Goal: Navigation & Orientation: Find specific page/section

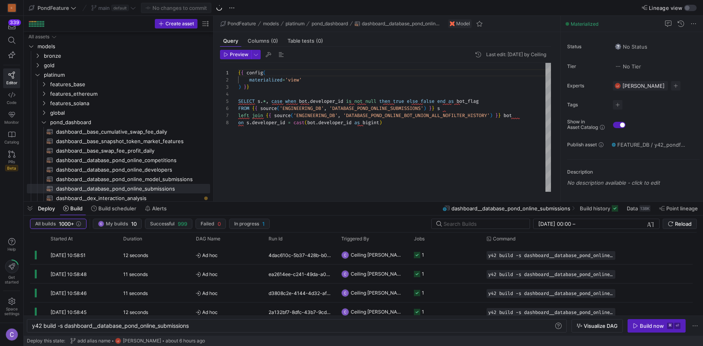
scroll to position [50, 0]
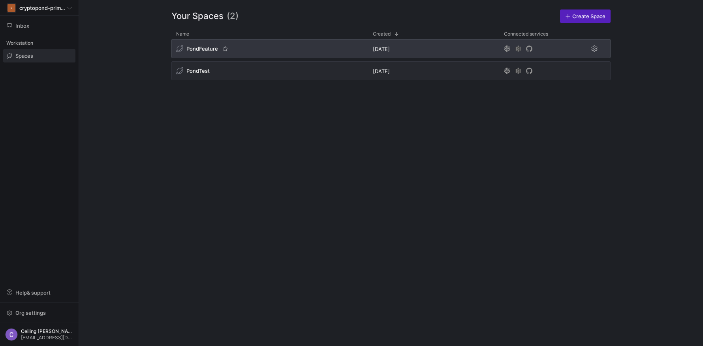
click at [210, 53] on div "PondFeature" at bounding box center [269, 48] width 197 height 19
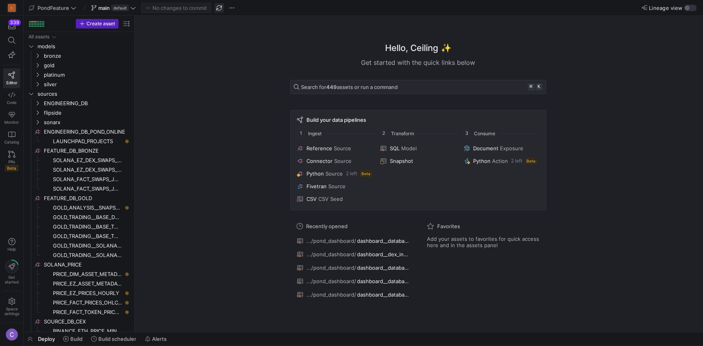
click at [222, 9] on span "button" at bounding box center [219, 7] width 9 height 9
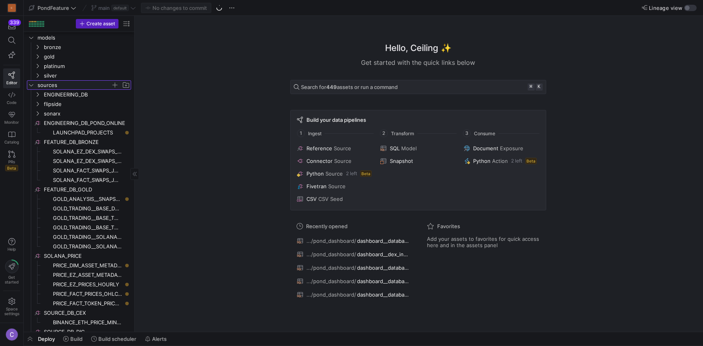
click at [31, 87] on y42-icon "Press SPACE to select this row." at bounding box center [31, 85] width 6 height 6
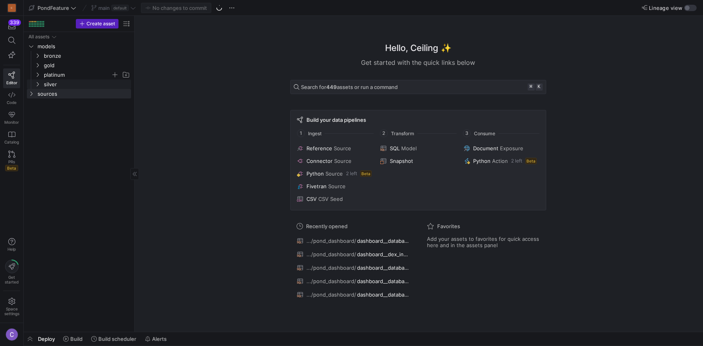
click at [36, 72] on icon "Press SPACE to select this row." at bounding box center [38, 74] width 6 height 5
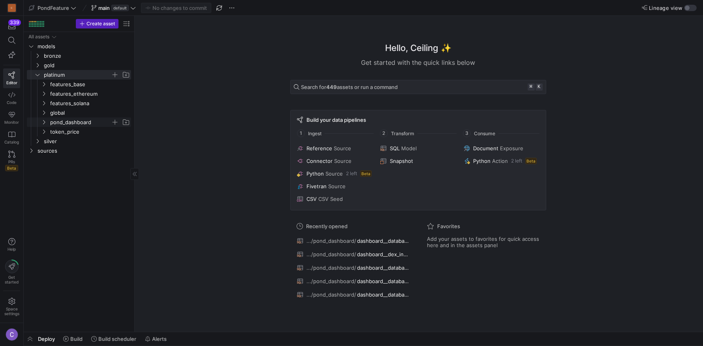
click at [43, 121] on icon "Press SPACE to select this row." at bounding box center [44, 122] width 6 height 5
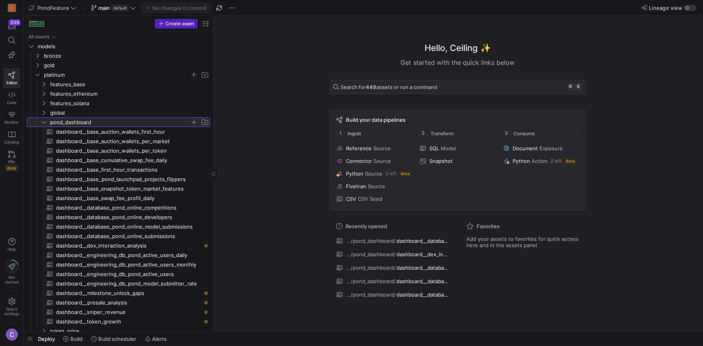
drag, startPoint x: 134, startPoint y: 204, endPoint x: 248, endPoint y: 204, distance: 114.2
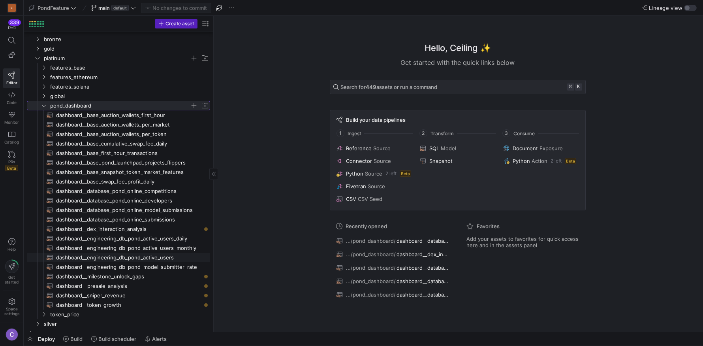
scroll to position [23, 0]
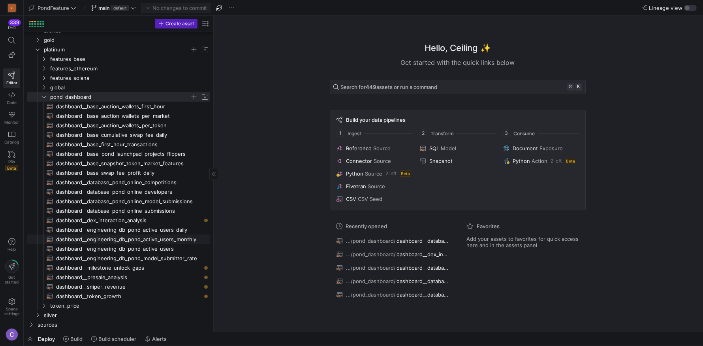
click at [137, 241] on span "dashboard__engineering_db_pond_active_users_monthly​​​​​​​​​​" at bounding box center [128, 239] width 145 height 9
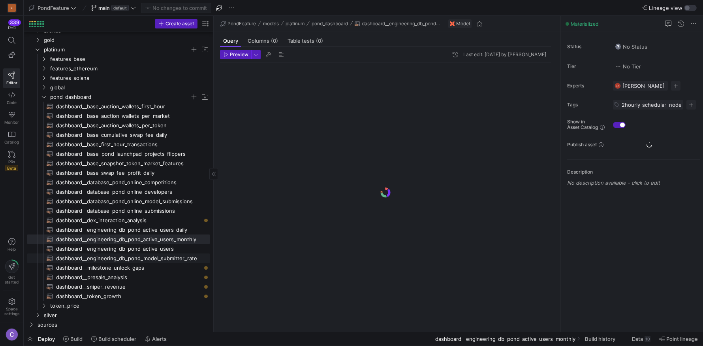
click at [150, 258] on span "dashboard__engineering_db_pond_model_submitter_rate​​​​​​​​​​" at bounding box center [128, 258] width 145 height 9
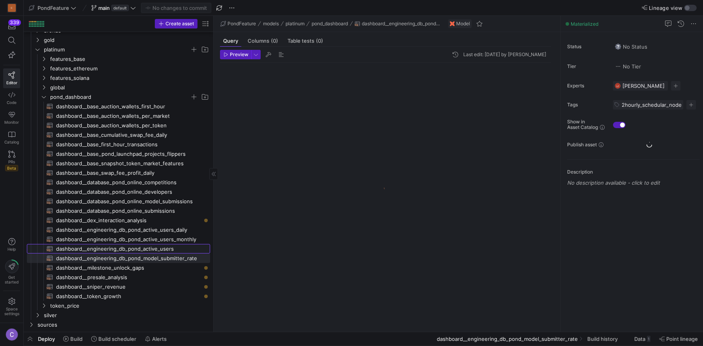
click at [150, 244] on span "dashboard__engineering_db_pond_active_users​​​​​​​​​​" at bounding box center [128, 248] width 145 height 9
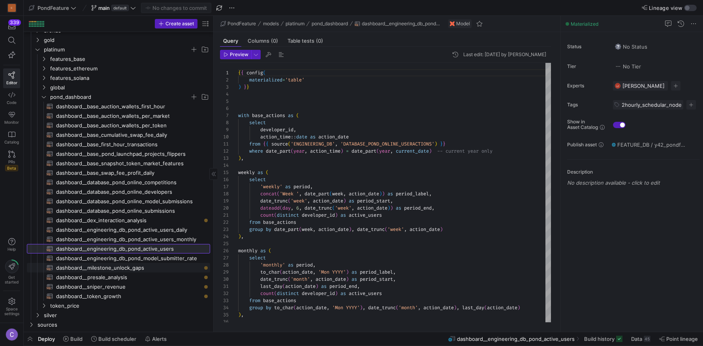
scroll to position [71, 0]
click at [149, 191] on span "dashboard__database_pond_online_developers​​​​​​​​​​" at bounding box center [128, 191] width 145 height 9
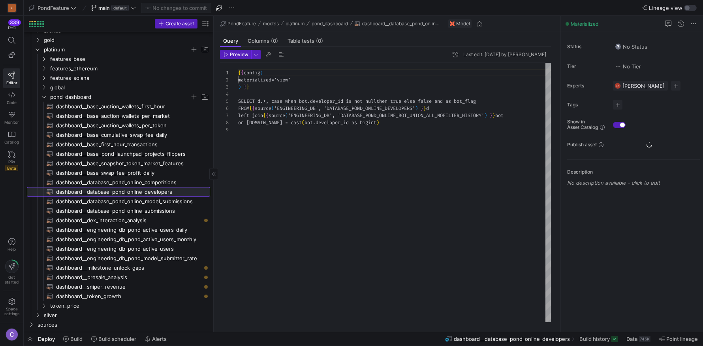
scroll to position [57, 0]
click at [156, 179] on span "dashboard__database_pond_online_competitions​​​​​​​​​​" at bounding box center [128, 182] width 145 height 9
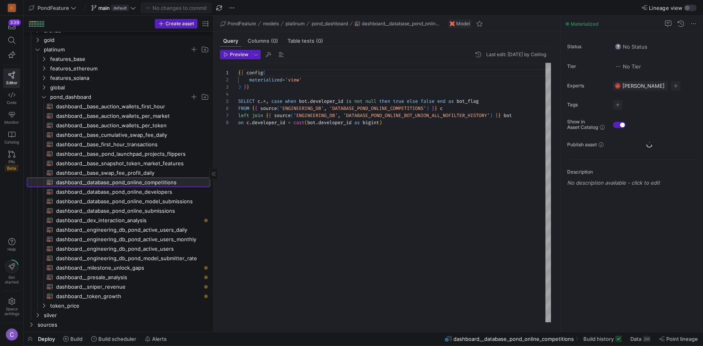
scroll to position [50, 0]
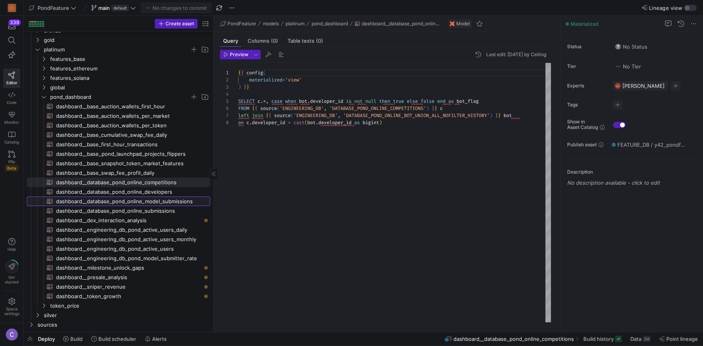
click at [148, 200] on span "dashboard__database_pond_online_model_submissions​​​​​​​​​​" at bounding box center [128, 201] width 145 height 9
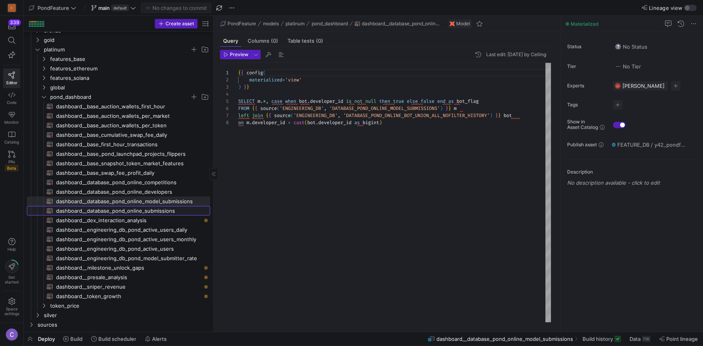
click at [147, 209] on span "dashboard__database_pond_online_submissions​​​​​​​​​​" at bounding box center [128, 210] width 145 height 9
click at [150, 200] on span "dashboard__database_pond_online_model_submissions​​​​​​​​​​" at bounding box center [128, 201] width 145 height 9
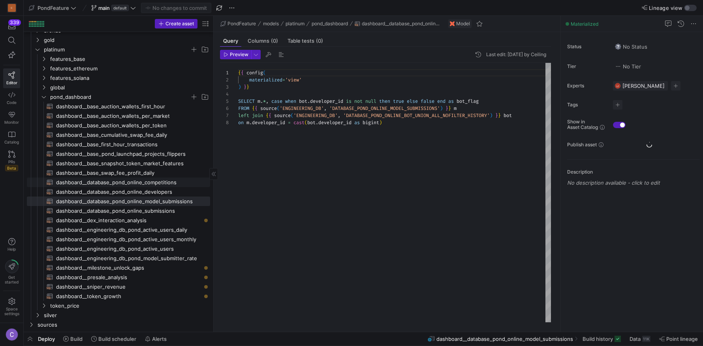
click at [155, 182] on span "dashboard__database_pond_online_competitions​​​​​​​​​​" at bounding box center [128, 182] width 145 height 9
type textarea "{{ config( materialized='view' ) }} SELECT c.*, case when bot.developer_id is n…"
